Goal: Transaction & Acquisition: Obtain resource

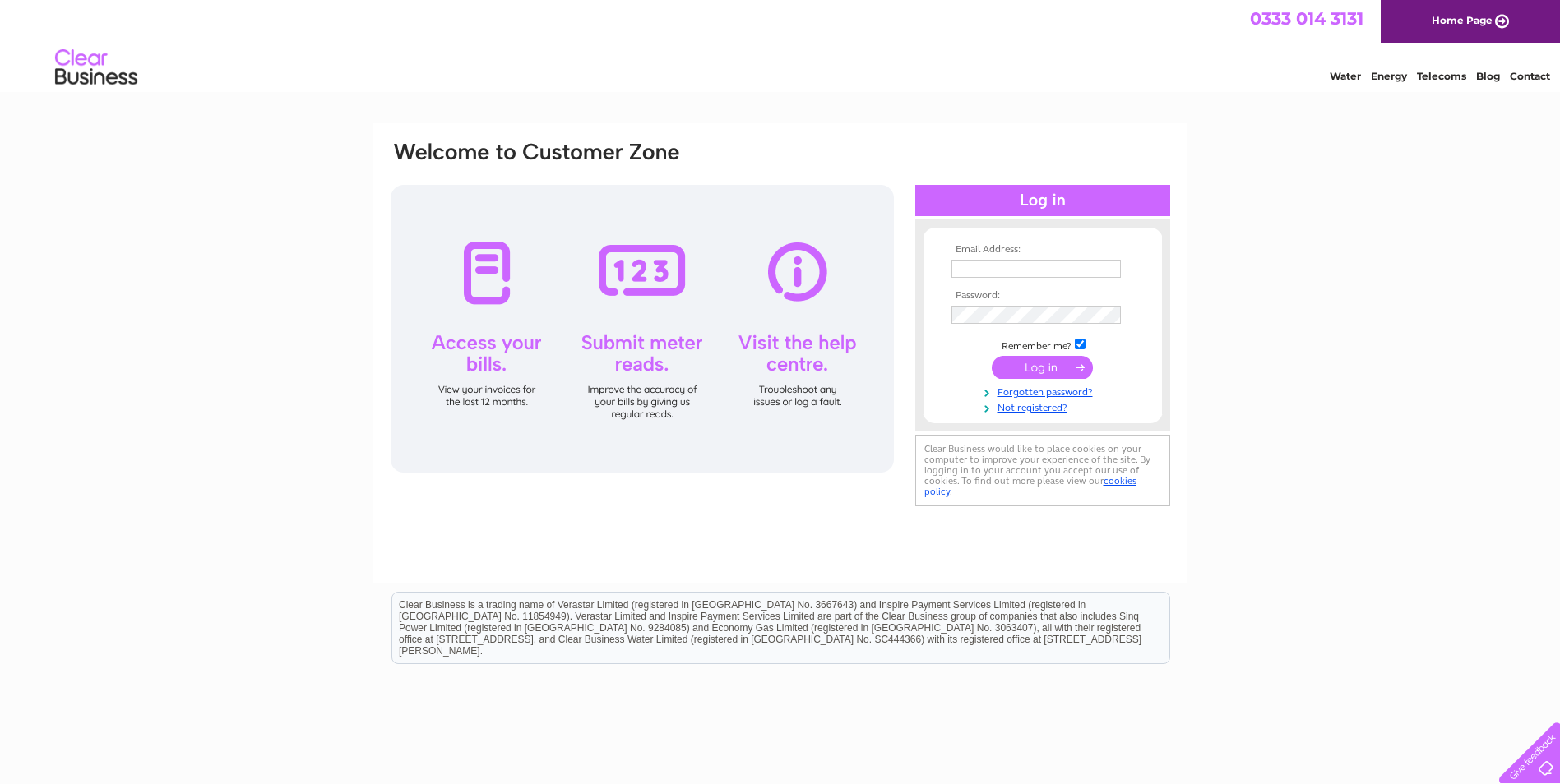
type input "[PERSON_NAME][EMAIL_ADDRESS][DOMAIN_NAME]"
click at [1015, 369] on input "submit" at bounding box center [1042, 368] width 101 height 23
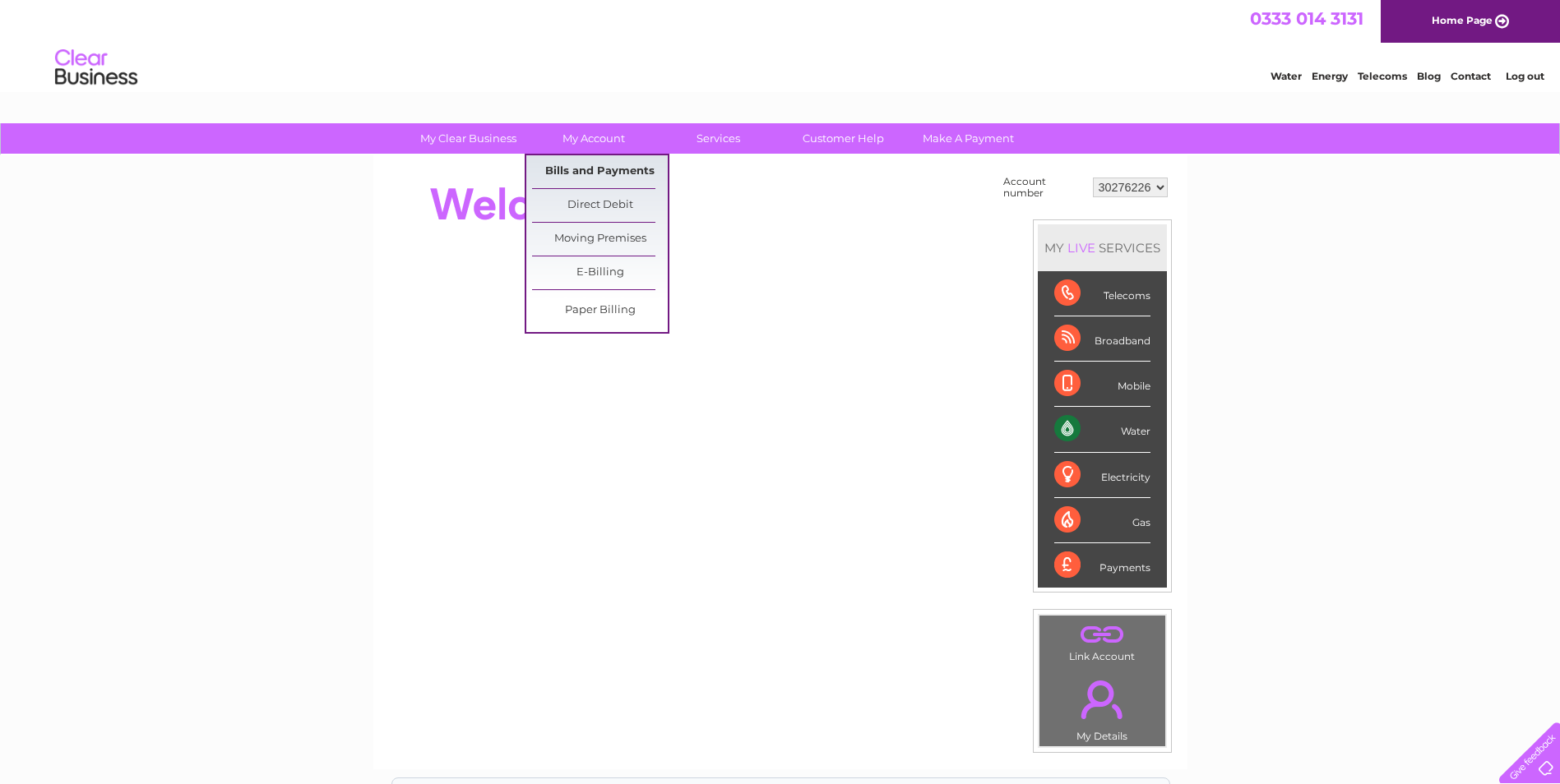
click at [564, 162] on link "Bills and Payments" at bounding box center [600, 171] width 136 height 33
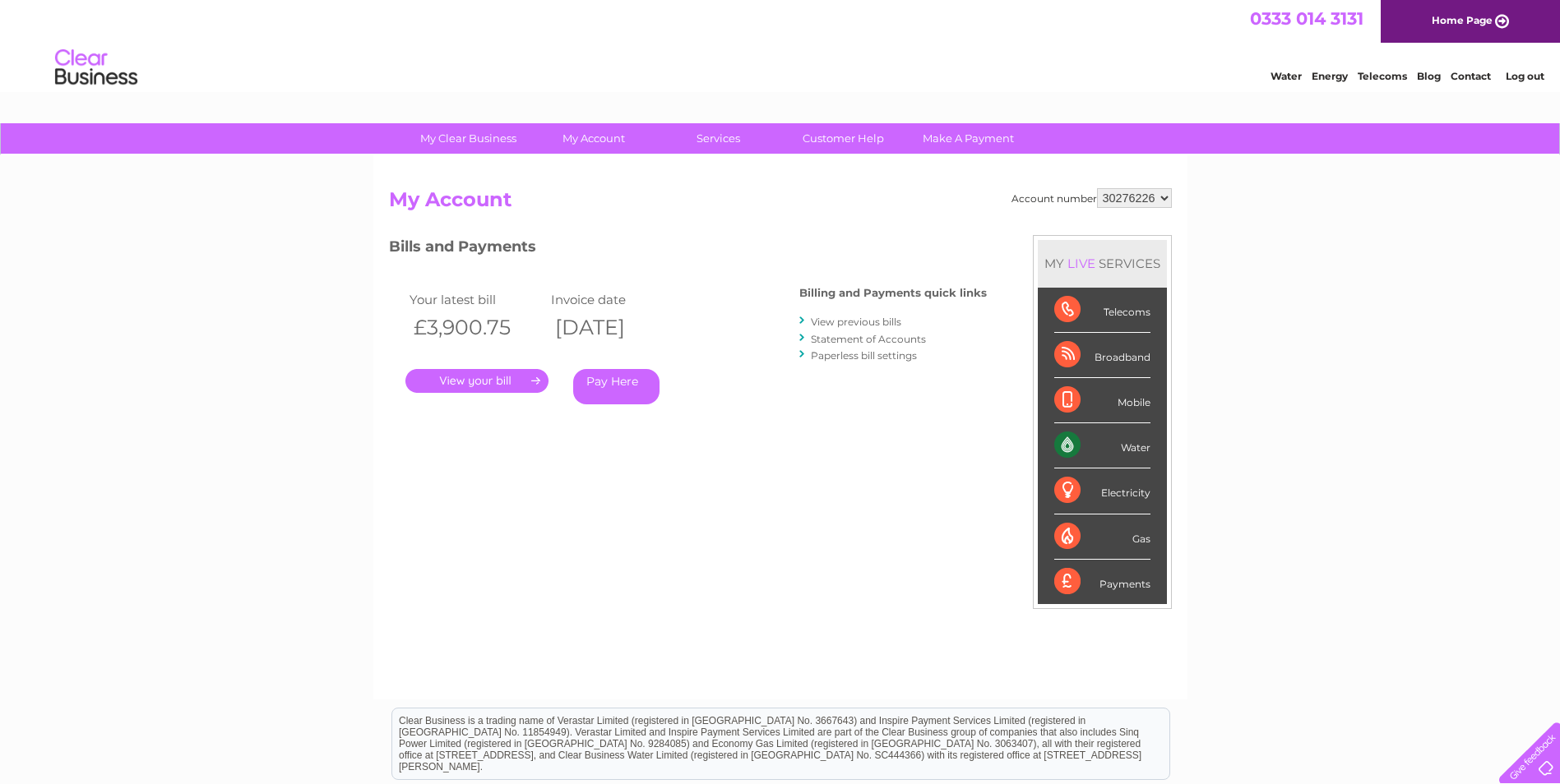
click at [515, 388] on link "." at bounding box center [476, 381] width 143 height 24
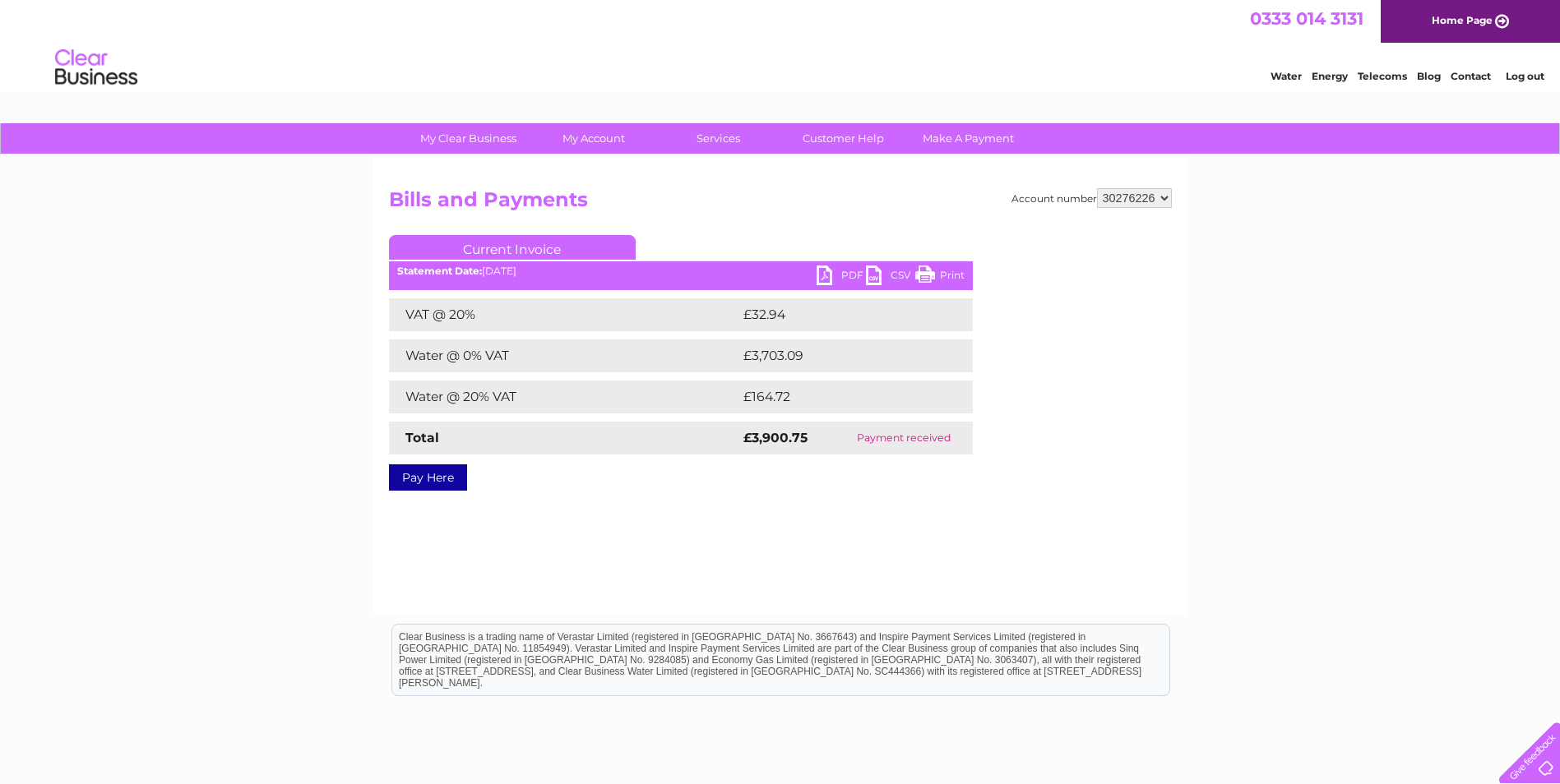
click at [840, 271] on link "PDF" at bounding box center [841, 277] width 50 height 24
